Goal: Transaction & Acquisition: Download file/media

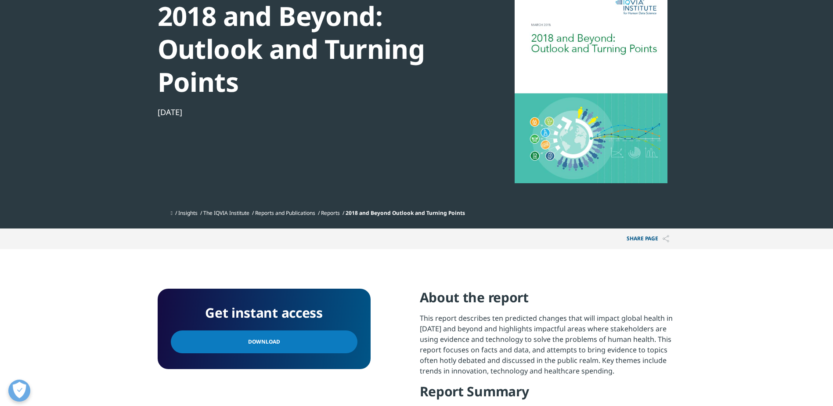
scroll to position [88, 0]
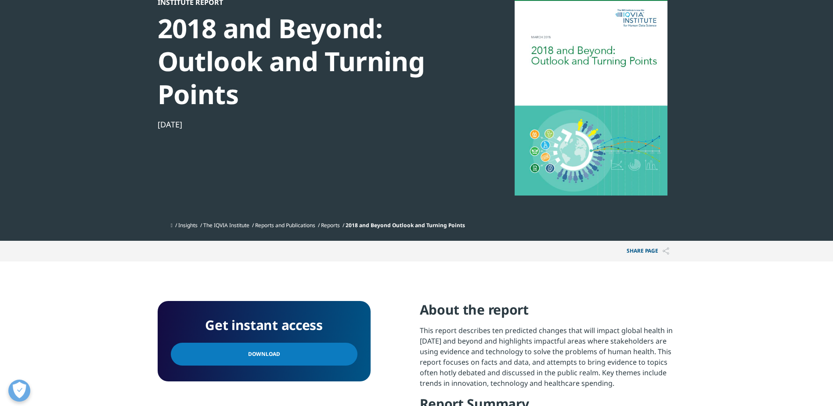
click at [340, 223] on link "Reports" at bounding box center [330, 224] width 19 height 7
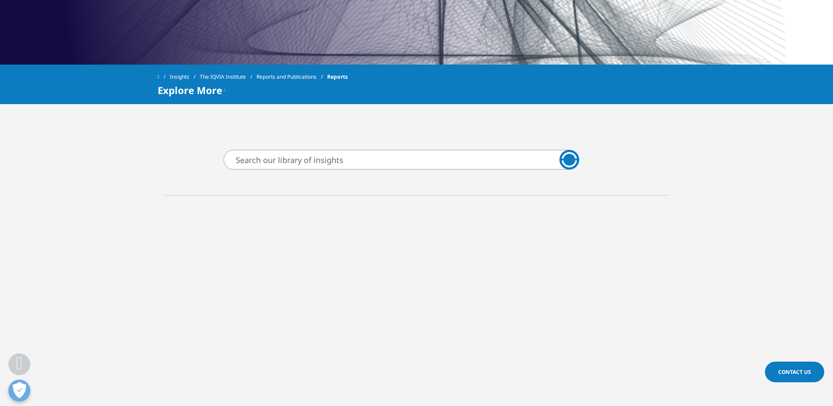
scroll to position [351, 0]
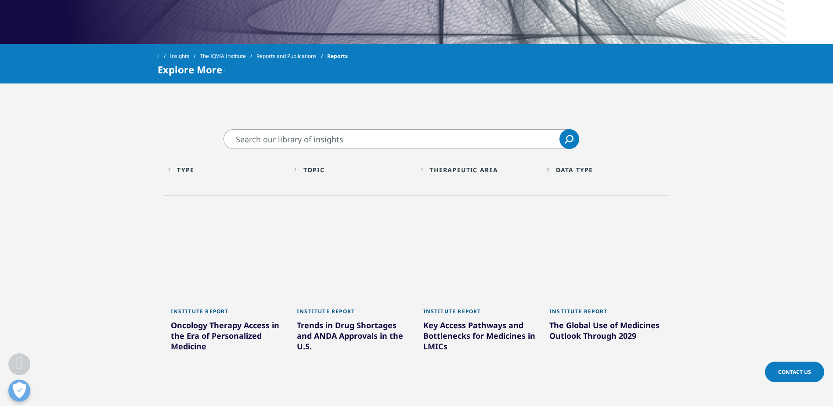
click at [318, 172] on div "Topic" at bounding box center [313, 170] width 21 height 8
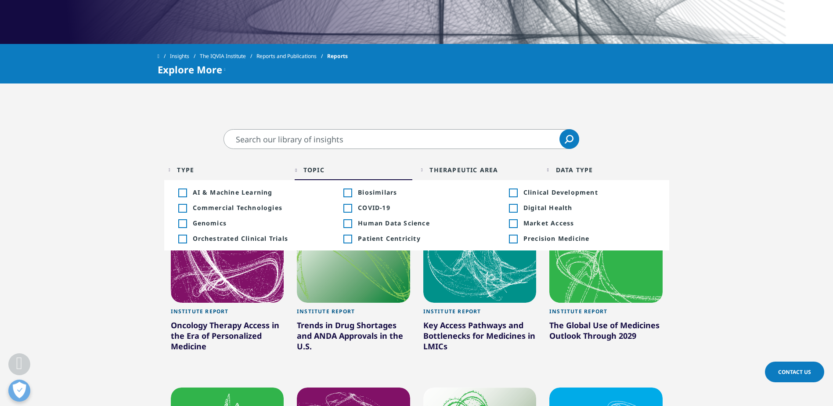
click at [318, 172] on div "Topic" at bounding box center [313, 170] width 21 height 8
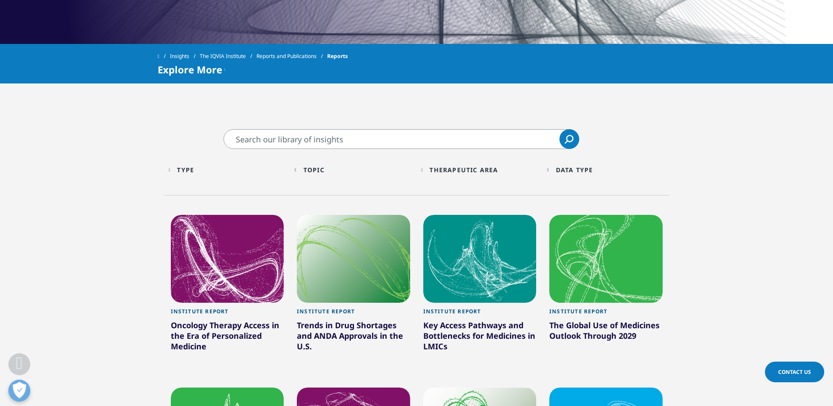
click at [193, 164] on div "Type Loading Clear Or/And Operator" at bounding box center [228, 169] width 118 height 21
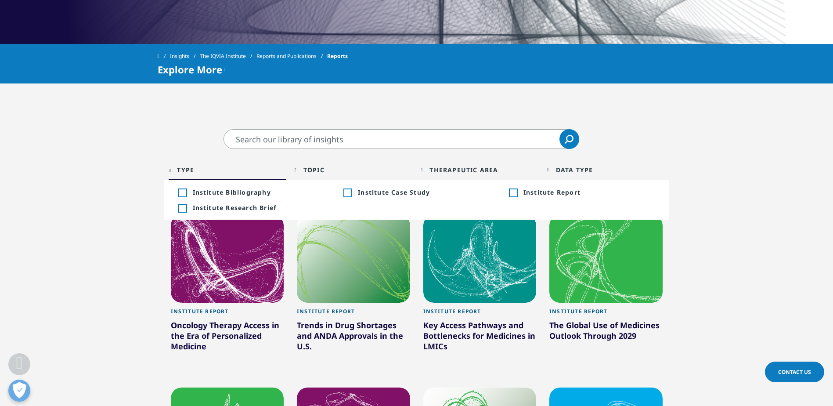
click at [510, 194] on div "Toggle" at bounding box center [513, 193] width 8 height 8
click at [307, 169] on div "Topic Loading Clear Or/And Operator" at bounding box center [354, 169] width 118 height 21
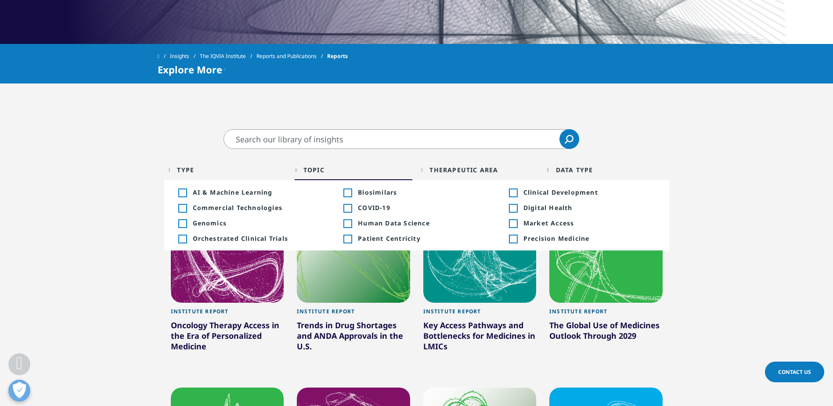
click at [512, 189] on div "Toggle" at bounding box center [513, 193] width 8 height 8
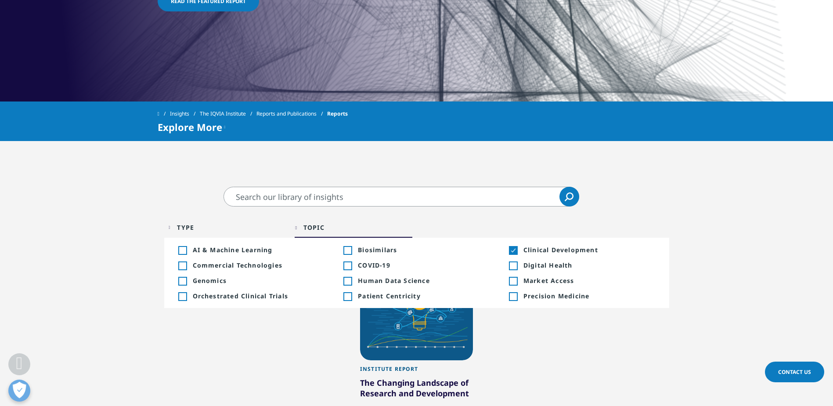
scroll to position [307, 0]
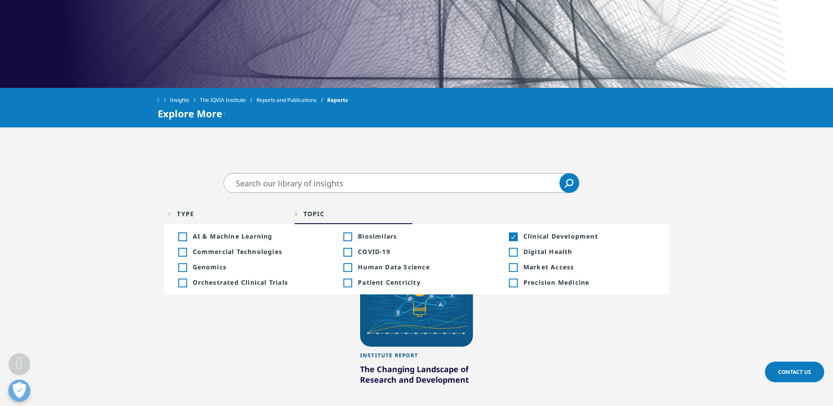
click at [193, 212] on div "Type" at bounding box center [185, 213] width 17 height 8
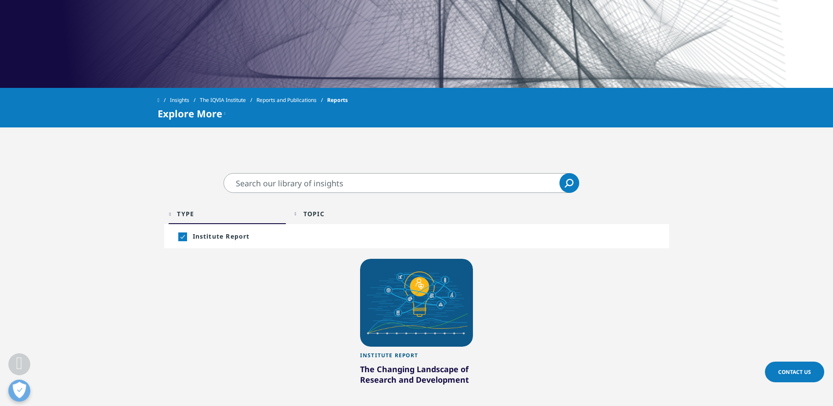
click at [183, 234] on div "Toggle" at bounding box center [182, 237] width 8 height 8
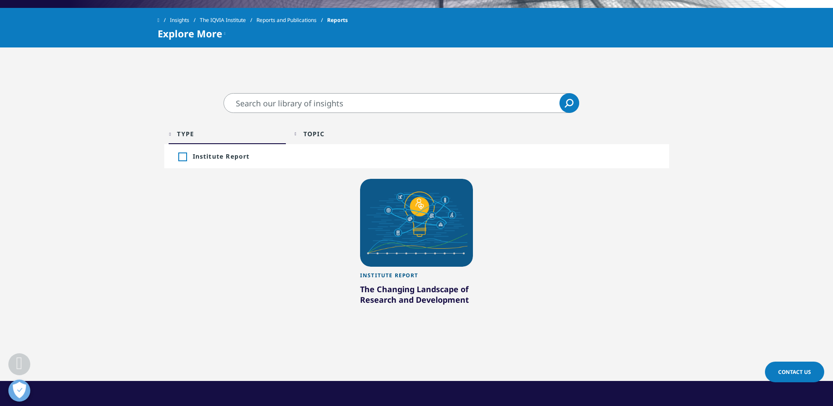
scroll to position [395, 0]
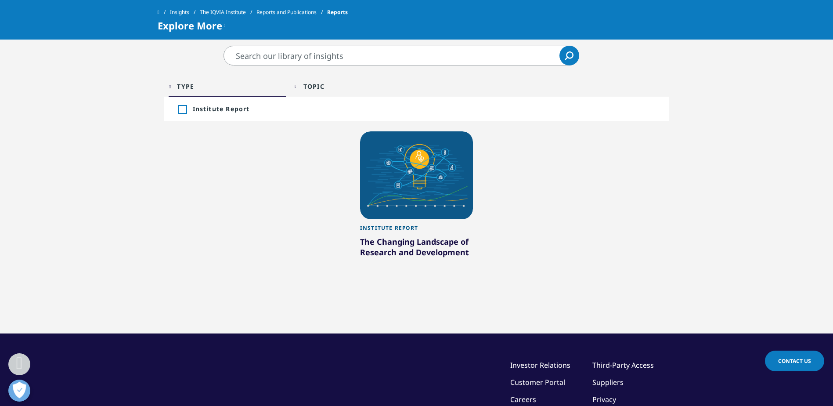
click at [415, 201] on div at bounding box center [416, 175] width 113 height 88
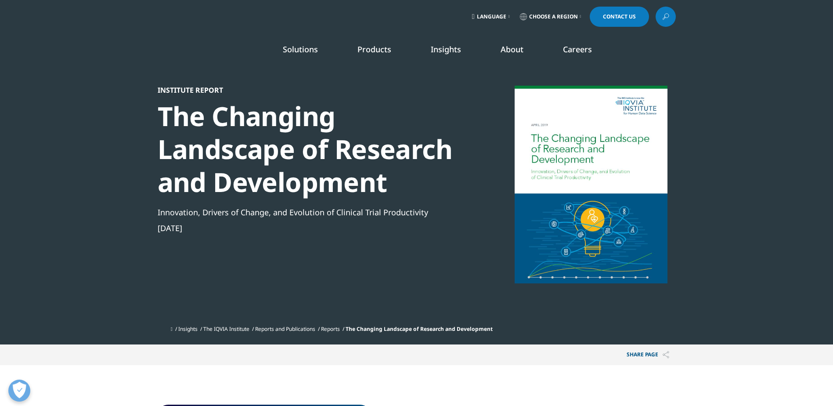
scroll to position [228, 518]
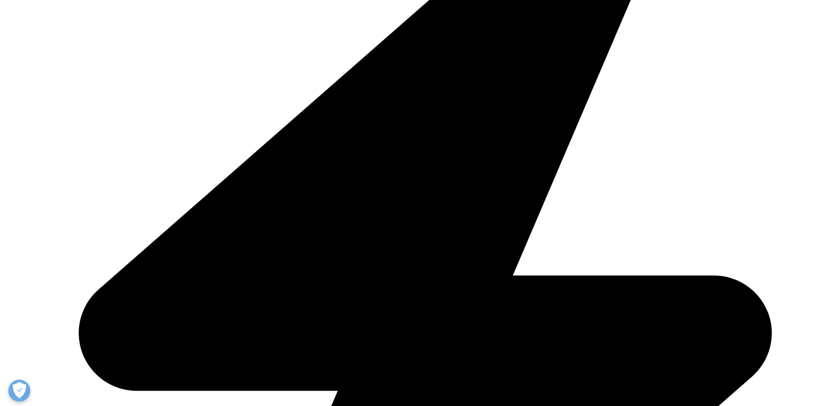
scroll to position [263, 0]
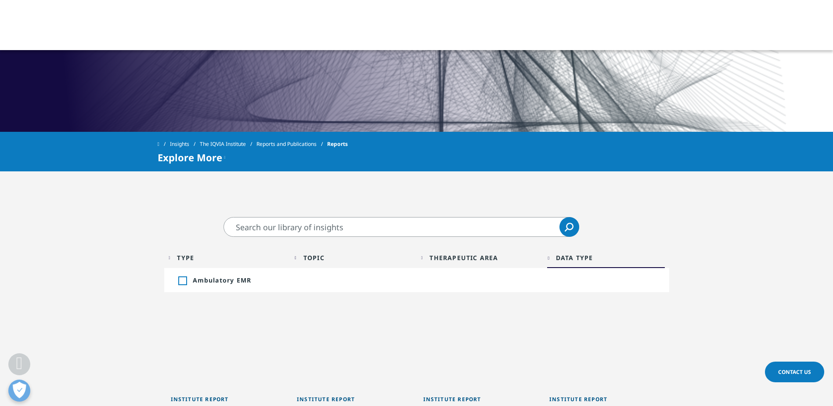
click at [483, 258] on div "Therapeutic Area" at bounding box center [463, 257] width 68 height 8
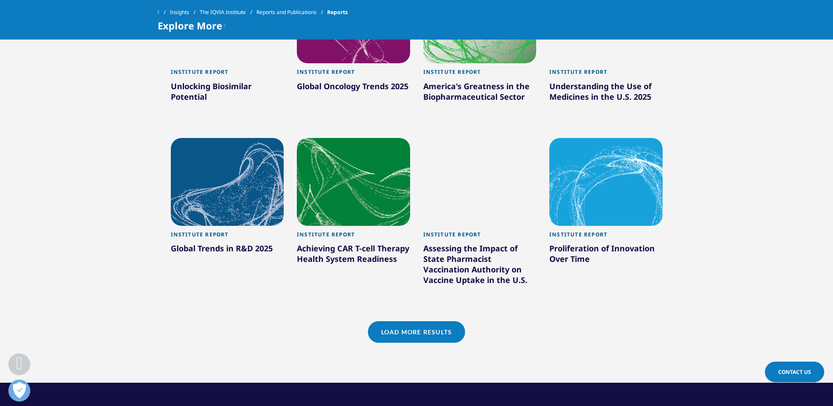
scroll to position [746, 0]
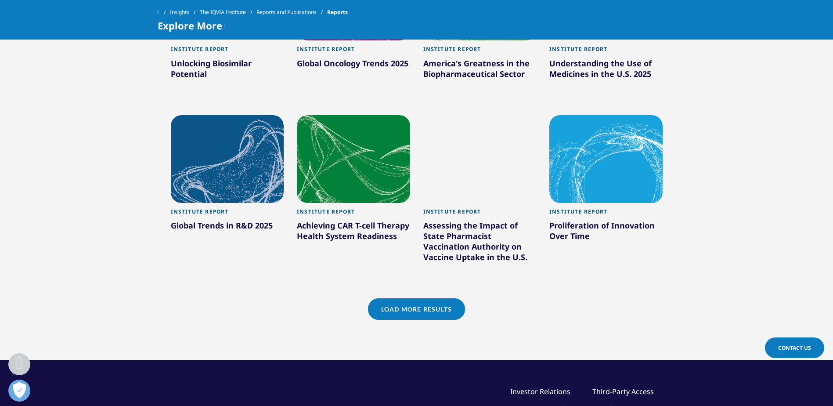
click at [443, 306] on link "Load More Results" at bounding box center [416, 309] width 97 height 22
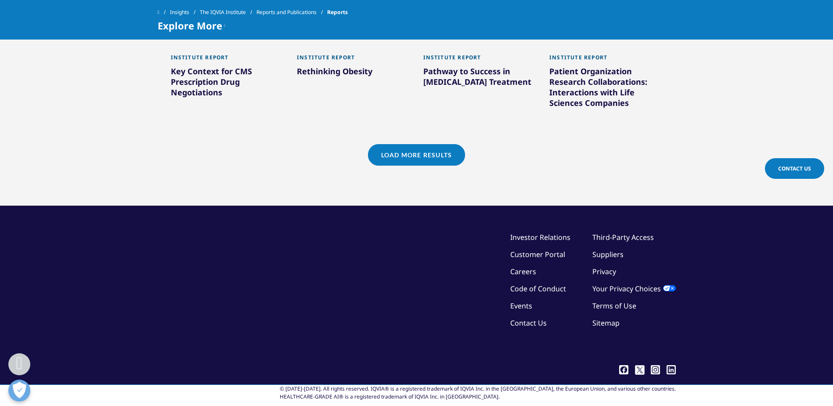
scroll to position [1454, 0]
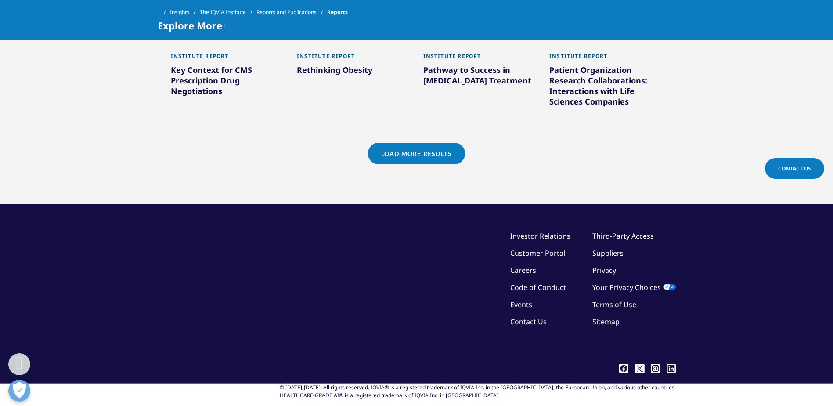
click at [448, 143] on link "Load More Results" at bounding box center [416, 154] width 97 height 22
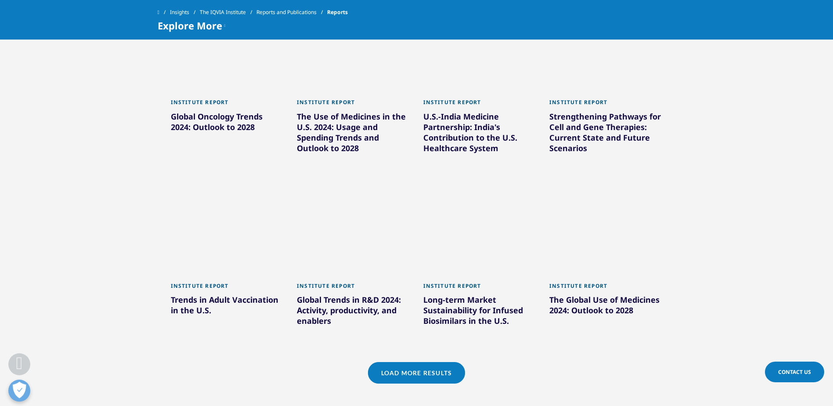
scroll to position [1761, 0]
click at [424, 361] on link "Load More Results" at bounding box center [416, 372] width 97 height 22
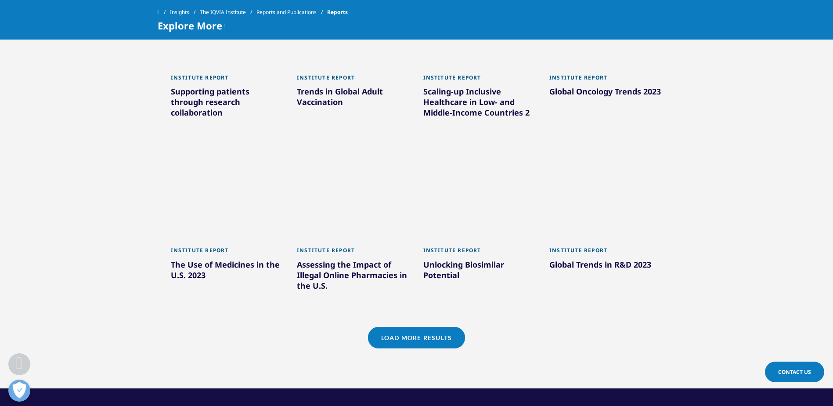
scroll to position [2332, 0]
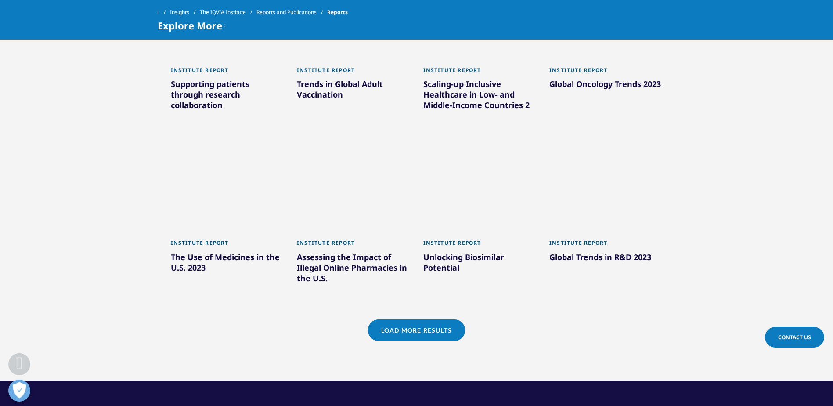
click at [443, 319] on link "Load More Results" at bounding box center [416, 330] width 97 height 22
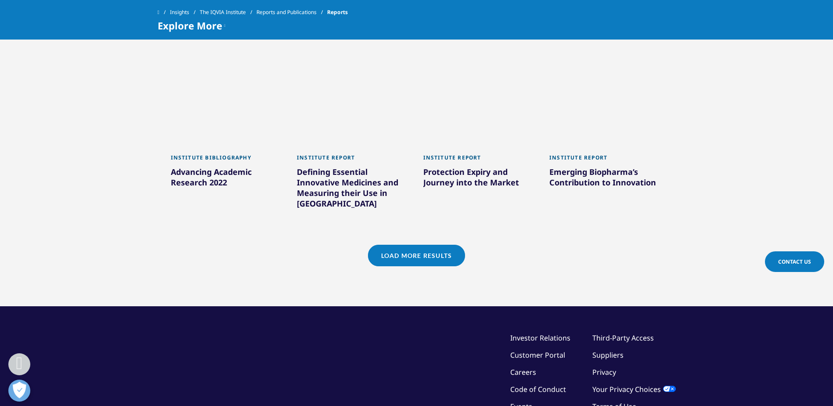
scroll to position [2947, 0]
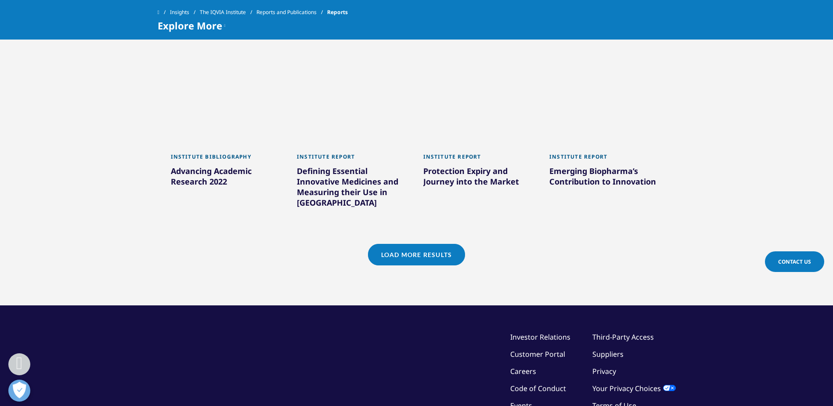
click at [443, 244] on link "Load More Results" at bounding box center [416, 255] width 97 height 22
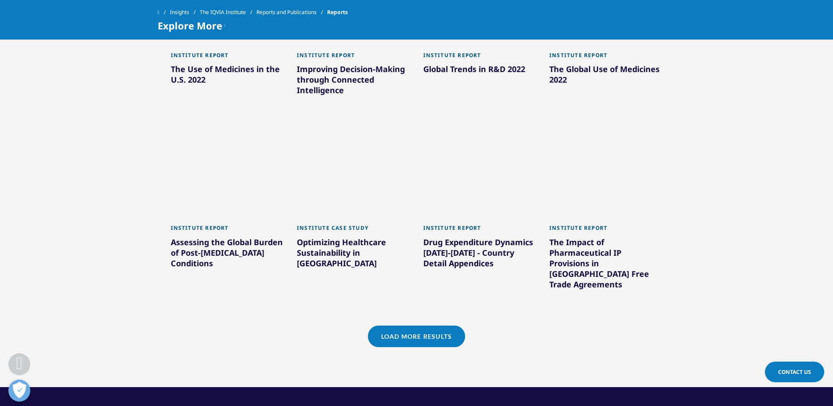
scroll to position [3430, 0]
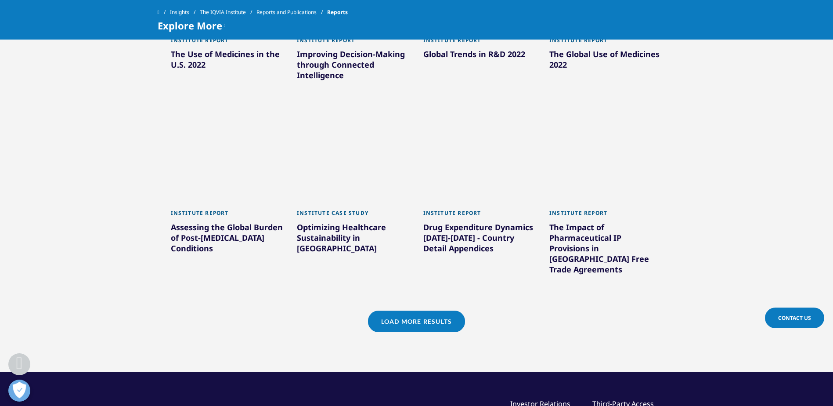
click at [446, 310] on link "Load More Results" at bounding box center [416, 321] width 97 height 22
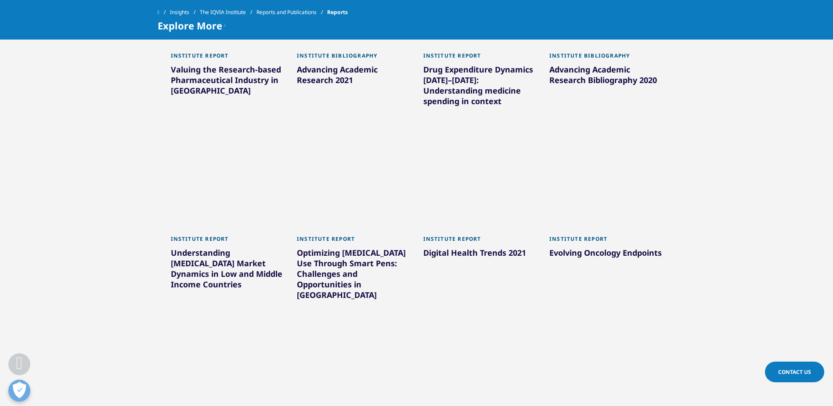
scroll to position [3913, 0]
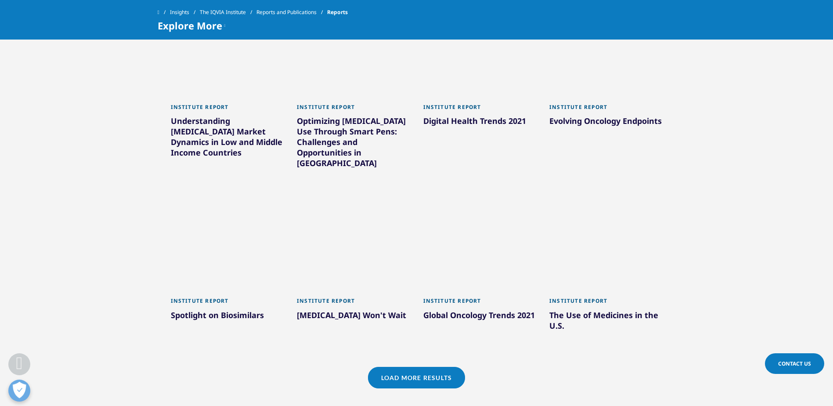
click at [445, 367] on link "Load More Results" at bounding box center [416, 378] width 97 height 22
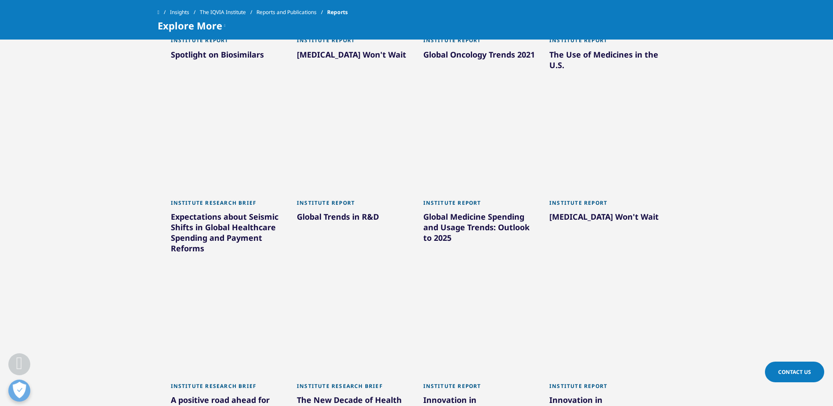
scroll to position [4132, 0]
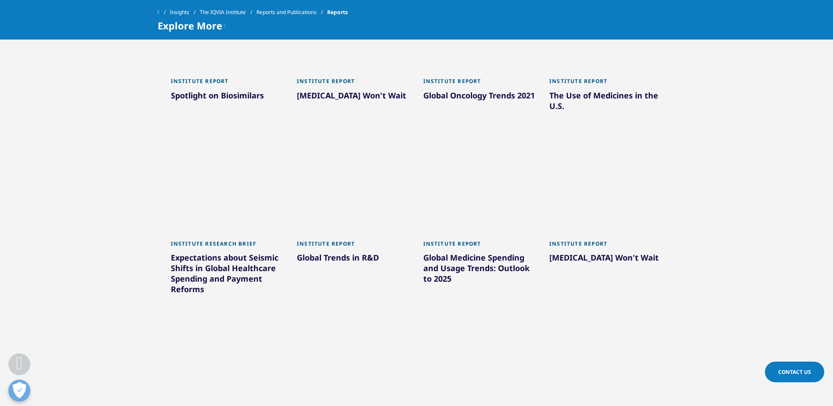
click at [362, 165] on div at bounding box center [353, 191] width 113 height 88
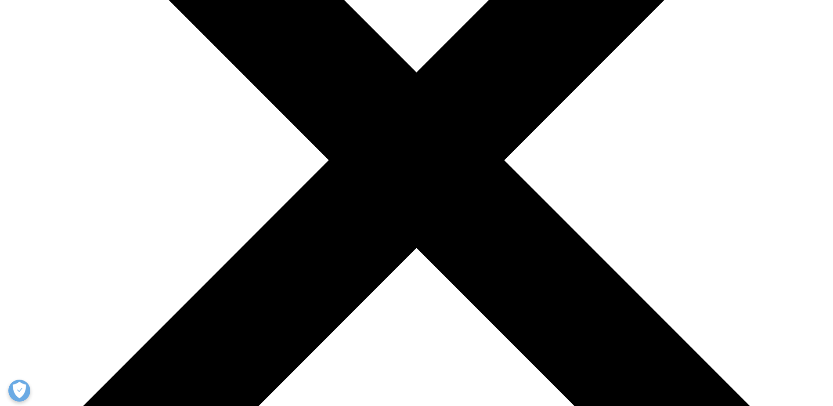
scroll to position [263, 0]
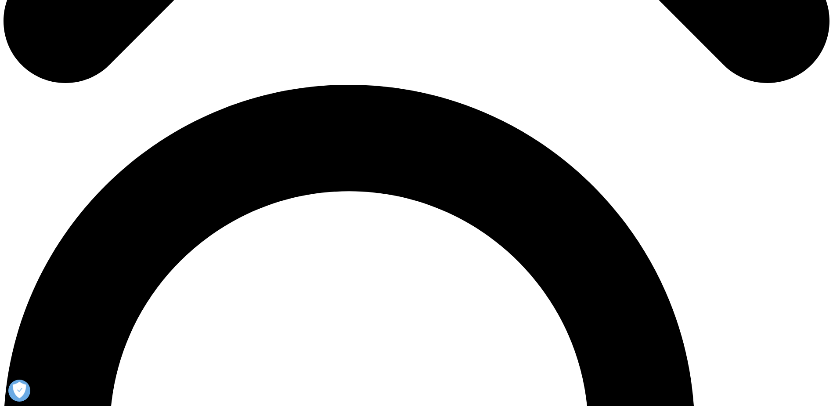
scroll to position [794, 0]
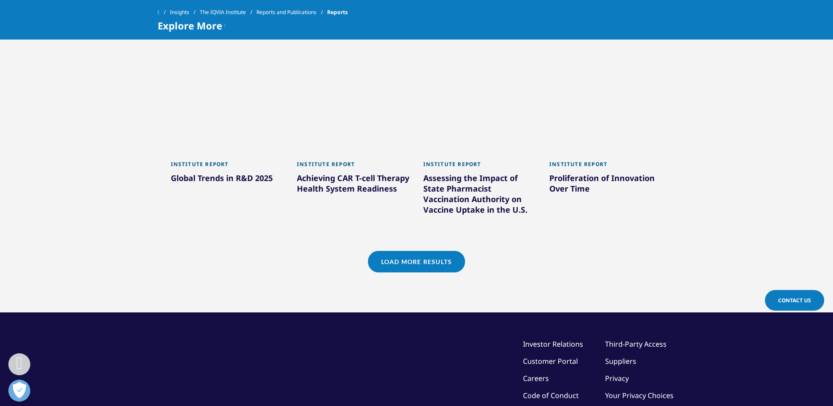
click at [424, 267] on link "Load More Results" at bounding box center [416, 262] width 97 height 22
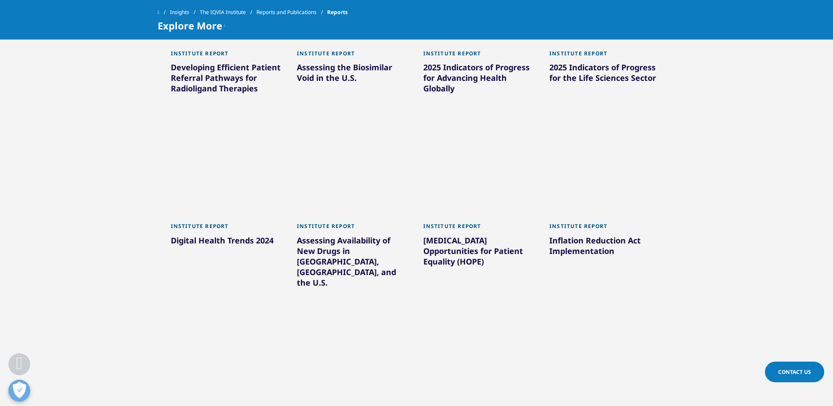
scroll to position [1321, 0]
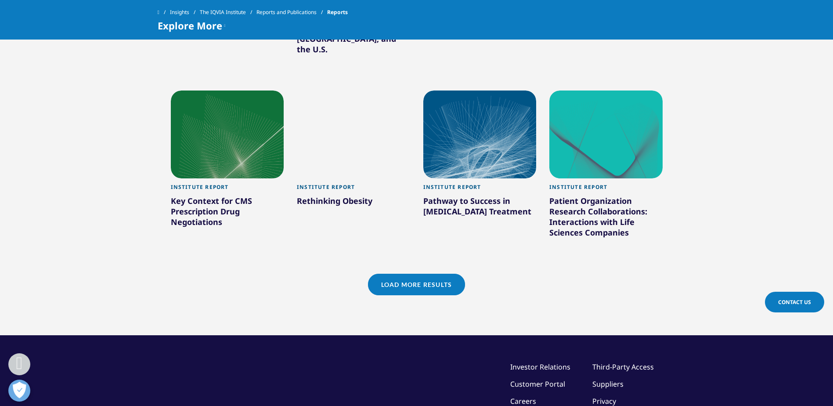
click at [424, 274] on link "Load More Results" at bounding box center [416, 285] width 97 height 22
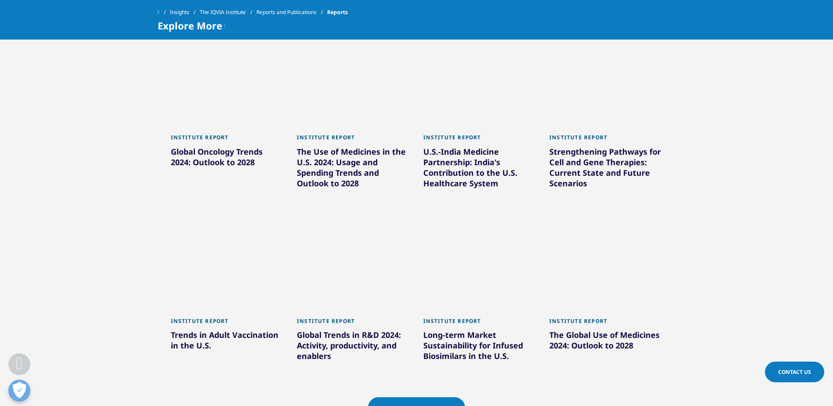
scroll to position [1760, 0]
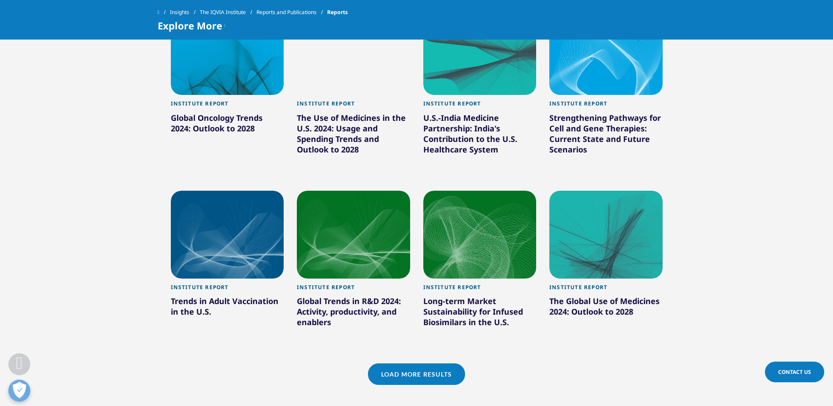
click at [439, 363] on link "Load More Results" at bounding box center [416, 374] width 97 height 22
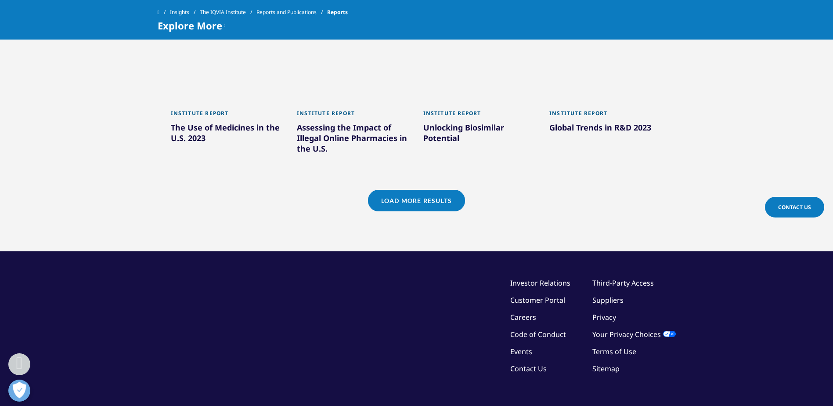
scroll to position [2462, 0]
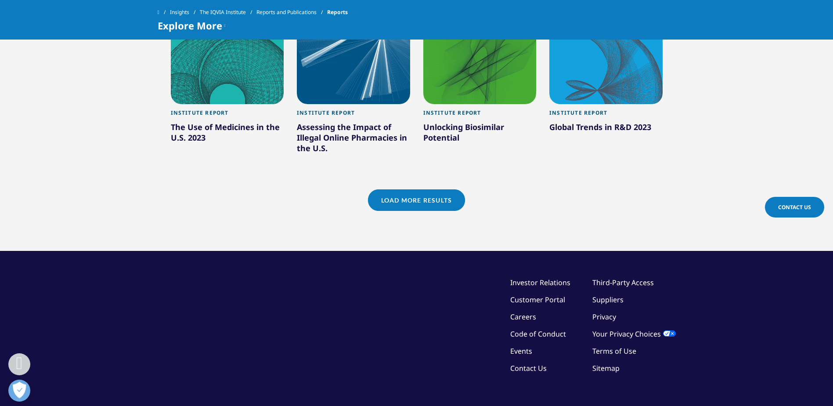
click at [449, 189] on link "Load More Results" at bounding box center [416, 200] width 97 height 22
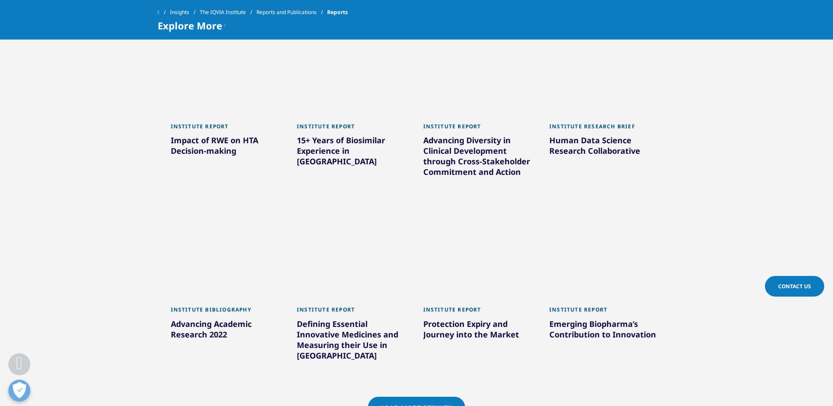
scroll to position [2989, 0]
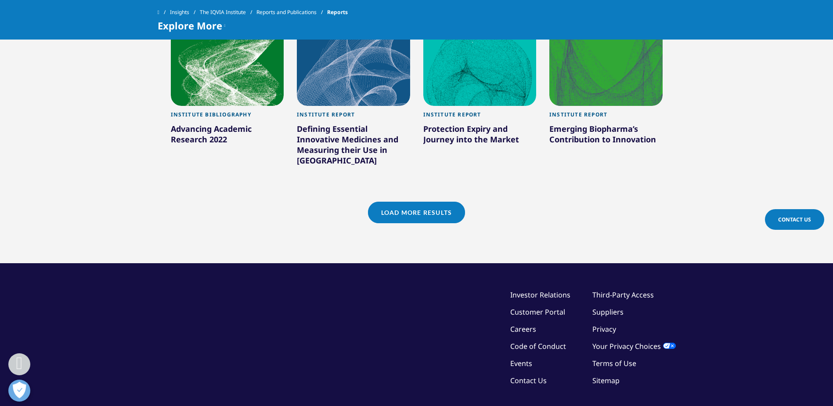
click at [433, 202] on link "Load More Results" at bounding box center [416, 213] width 97 height 22
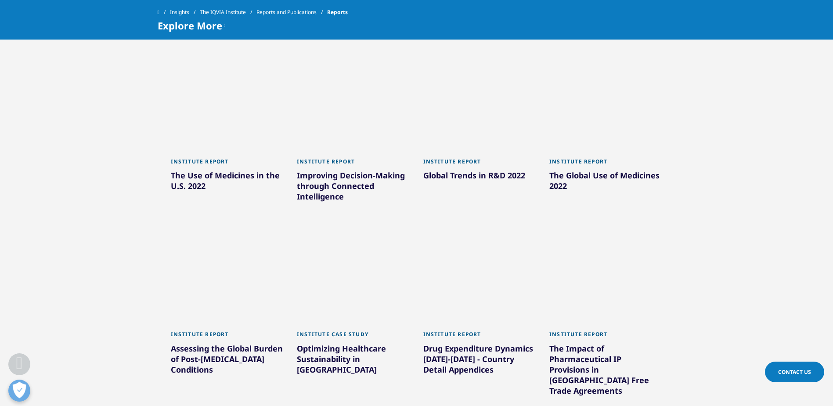
scroll to position [3340, 0]
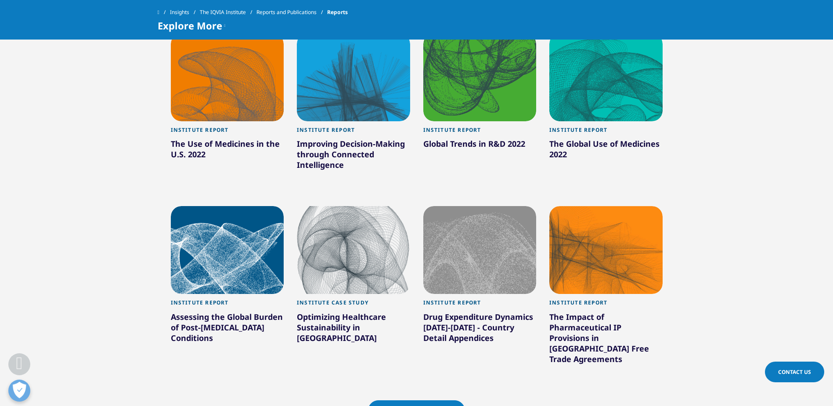
click at [479, 79] on div at bounding box center [479, 77] width 113 height 88
click at [433, 400] on link "Load More Results" at bounding box center [416, 411] width 97 height 22
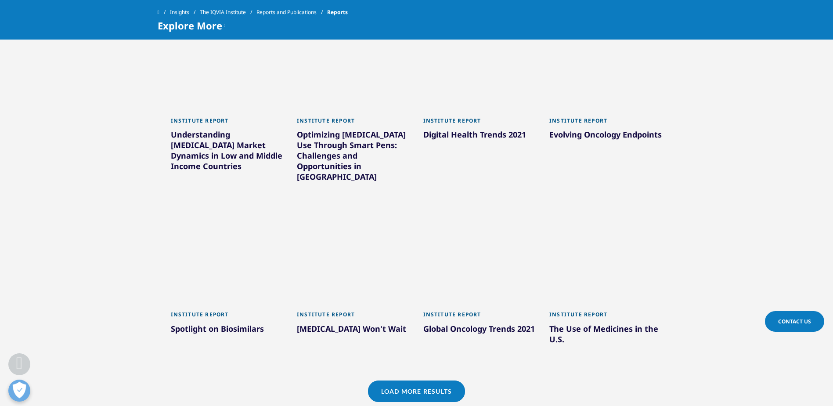
scroll to position [3955, 0]
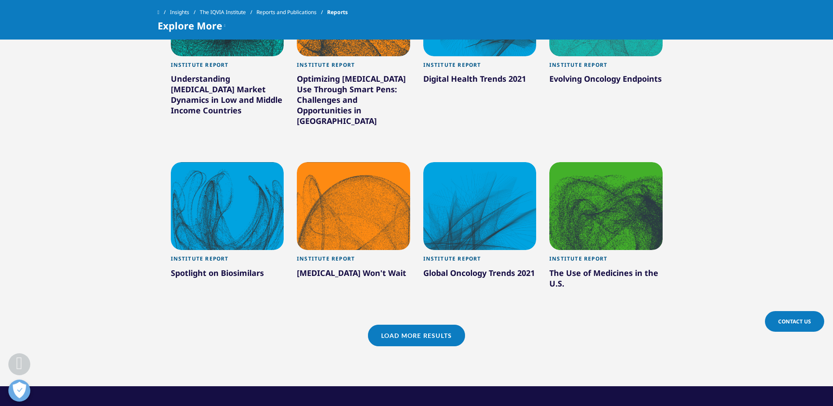
click at [457, 324] on div "Load More Results" at bounding box center [416, 335] width 97 height 22
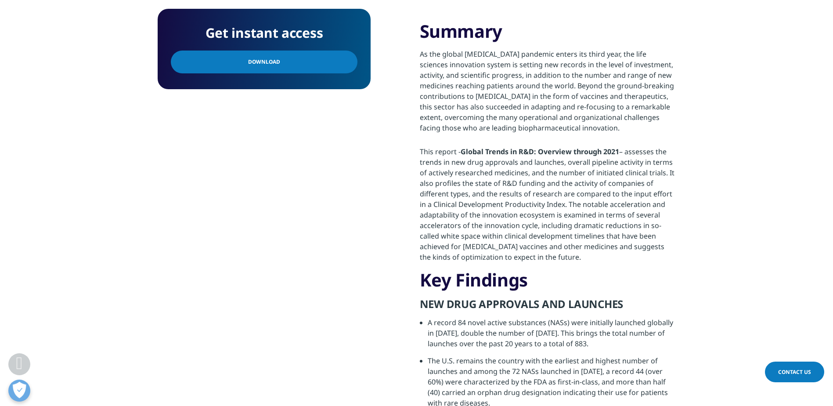
scroll to position [351, 0]
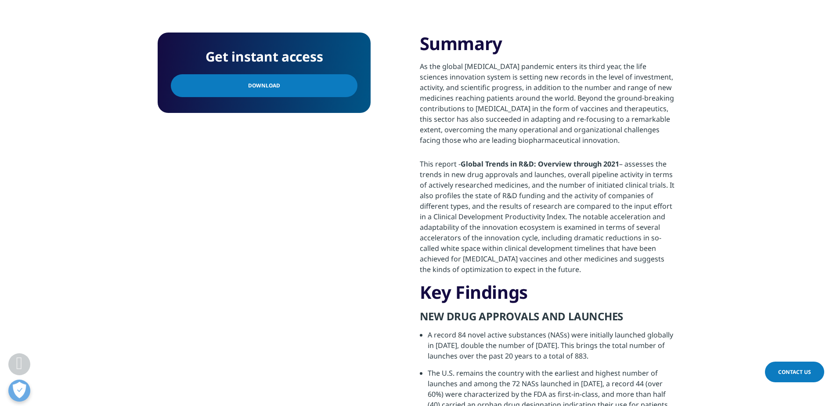
click at [341, 82] on link "Download" at bounding box center [264, 85] width 187 height 23
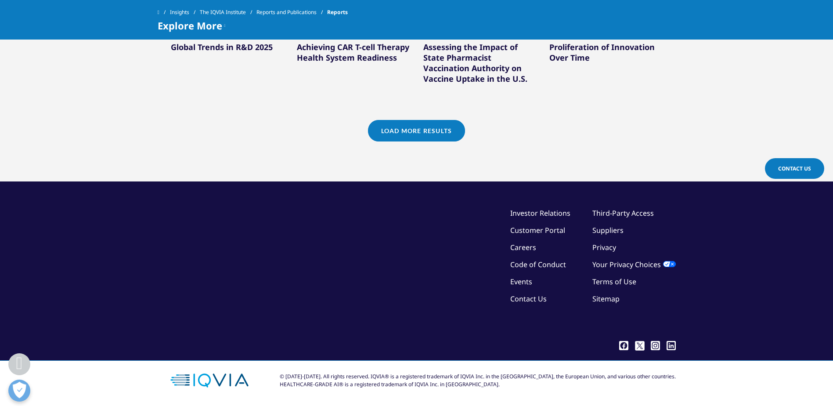
scroll to position [926, 0]
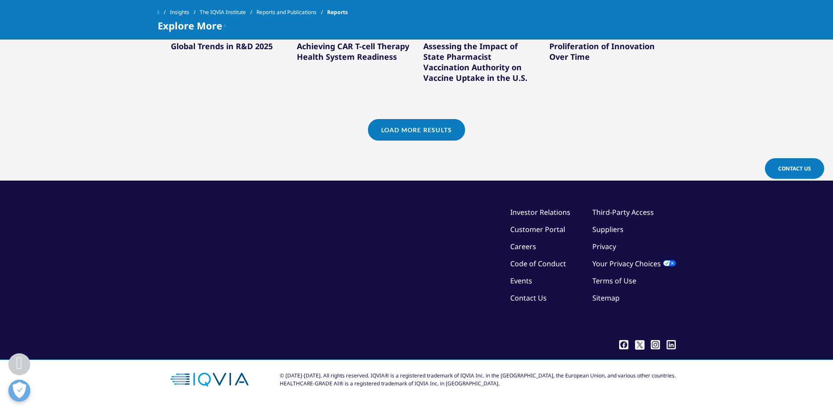
click at [442, 139] on link "Load More Results" at bounding box center [416, 130] width 97 height 22
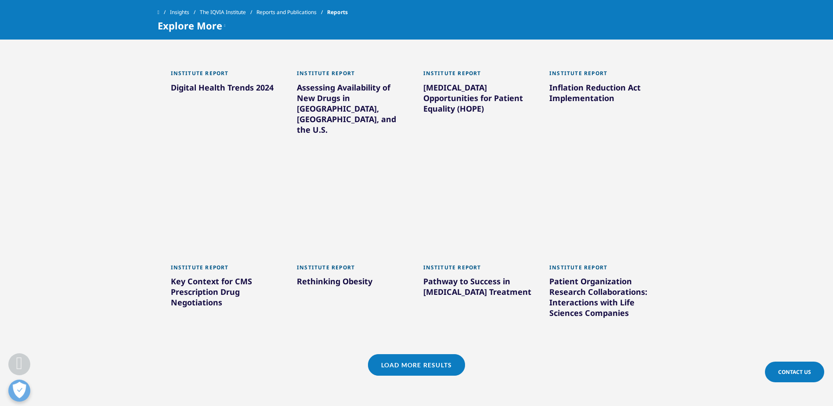
scroll to position [1365, 0]
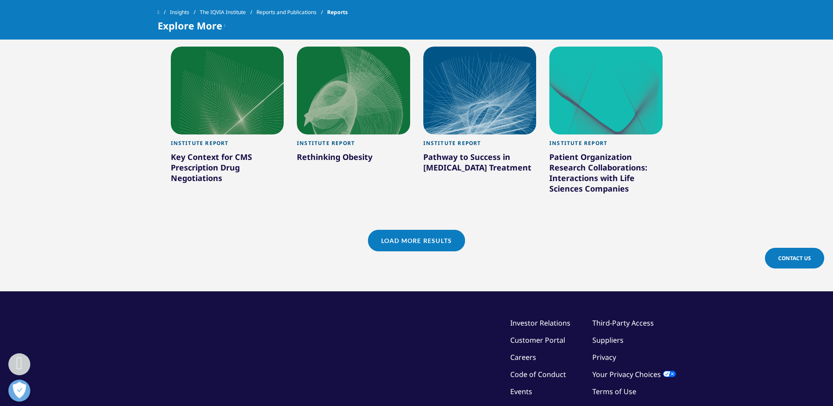
click at [440, 230] on link "Load More Results" at bounding box center [416, 241] width 97 height 22
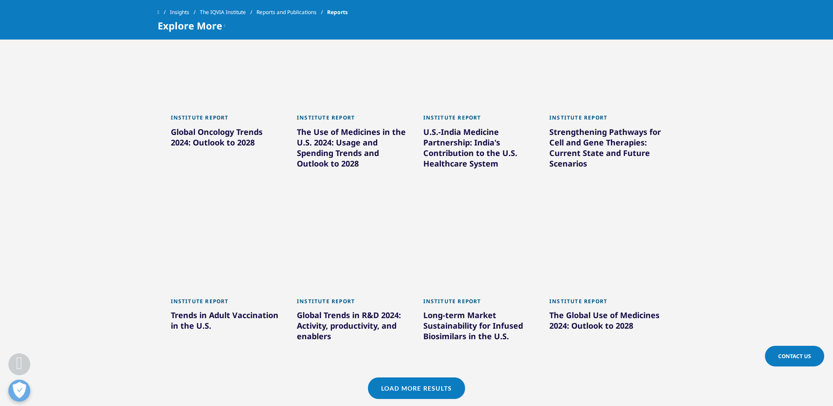
scroll to position [1804, 0]
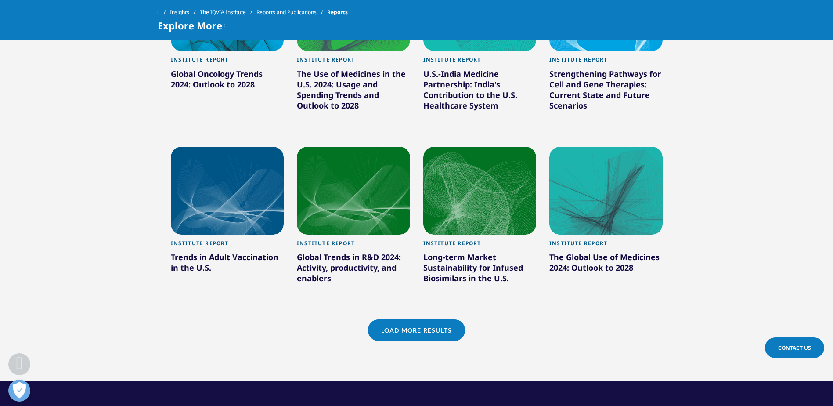
click at [426, 319] on link "Load More Results" at bounding box center [416, 330] width 97 height 22
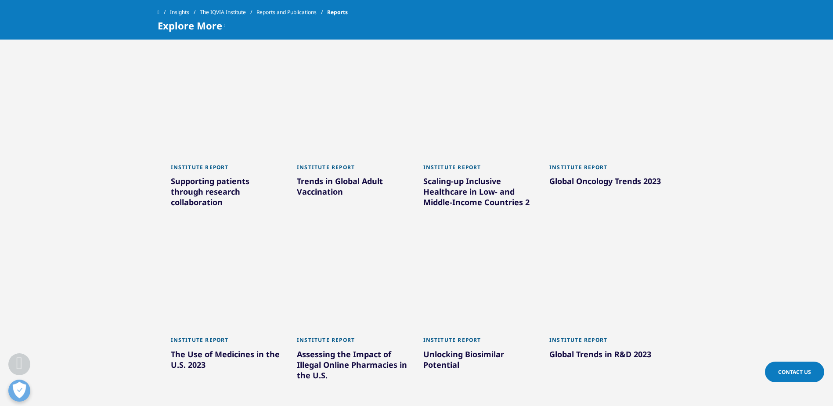
scroll to position [2243, 0]
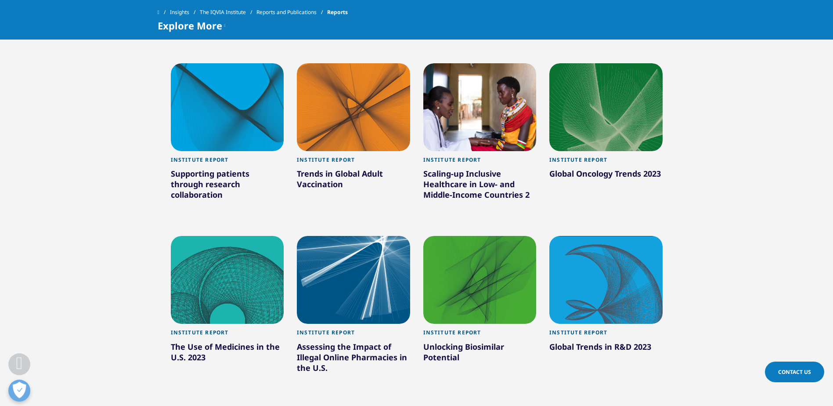
click at [602, 261] on div at bounding box center [605, 280] width 113 height 88
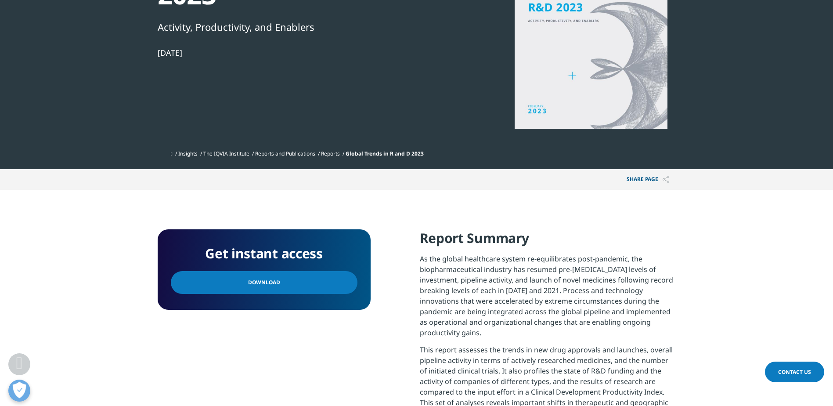
scroll to position [176, 0]
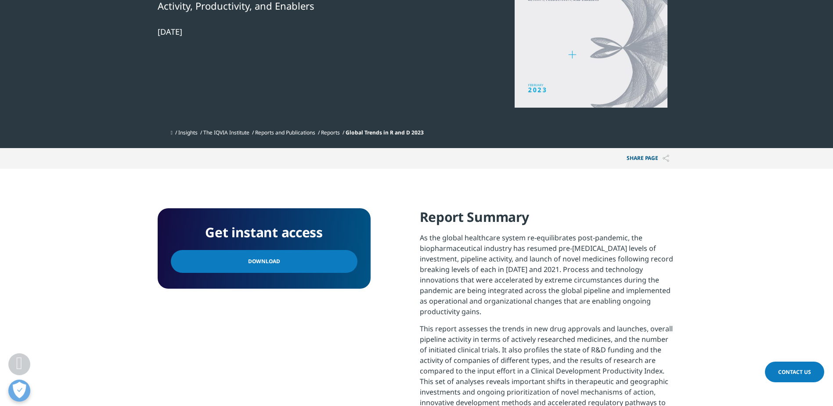
click at [331, 261] on link "Download" at bounding box center [264, 261] width 187 height 23
